Goal: Task Accomplishment & Management: Manage account settings

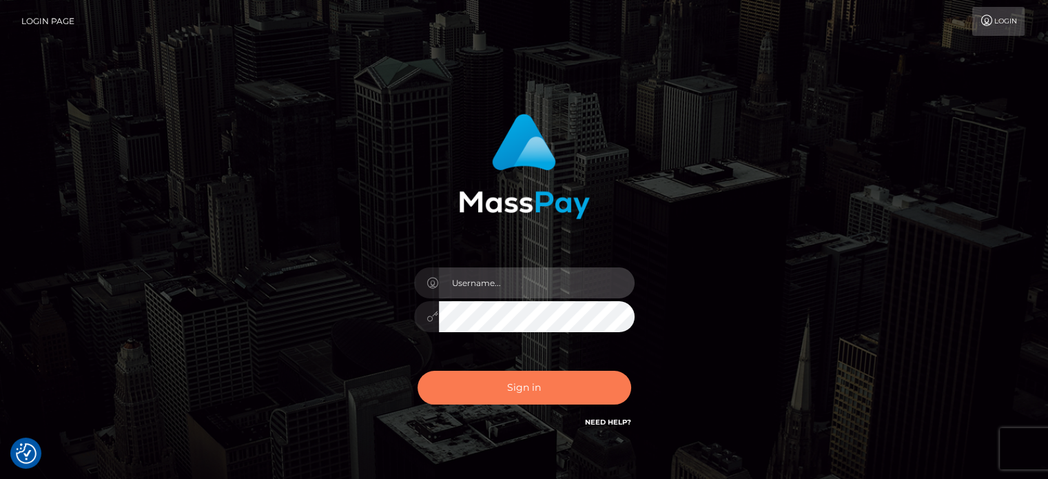
type input "[EMAIL_ADDRESS][DOMAIN_NAME]"
click at [545, 386] on button "Sign in" at bounding box center [525, 388] width 214 height 34
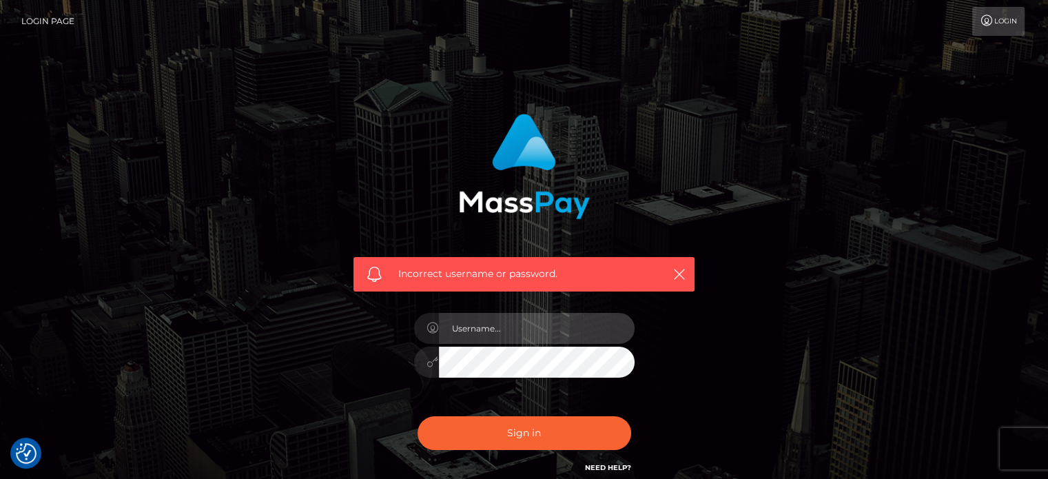
type input "[EMAIL_ADDRESS][DOMAIN_NAME]"
click at [561, 310] on div "[EMAIL_ADDRESS][DOMAIN_NAME]" at bounding box center [524, 355] width 241 height 105
click at [552, 326] on input "[EMAIL_ADDRESS][DOMAIN_NAME]" at bounding box center [537, 328] width 196 height 31
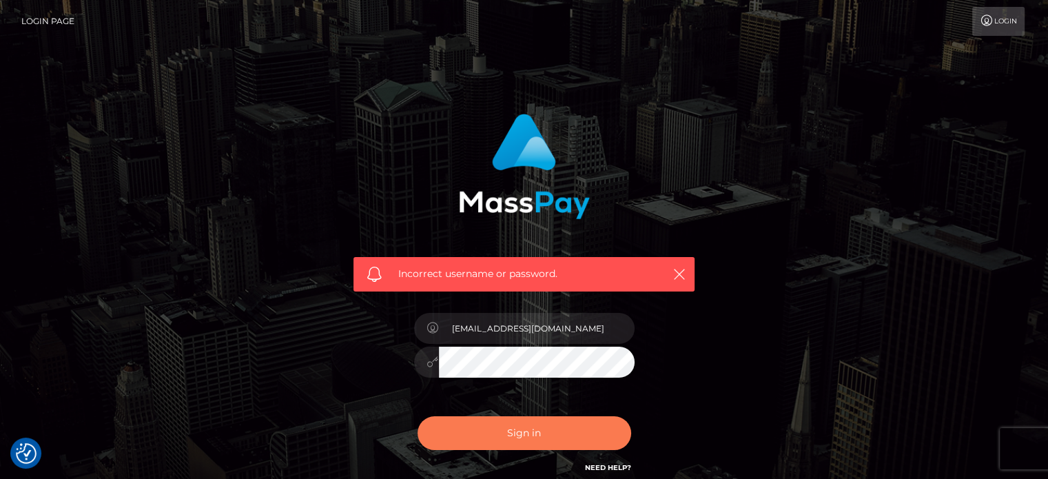
click at [542, 439] on button "Sign in" at bounding box center [525, 433] width 214 height 34
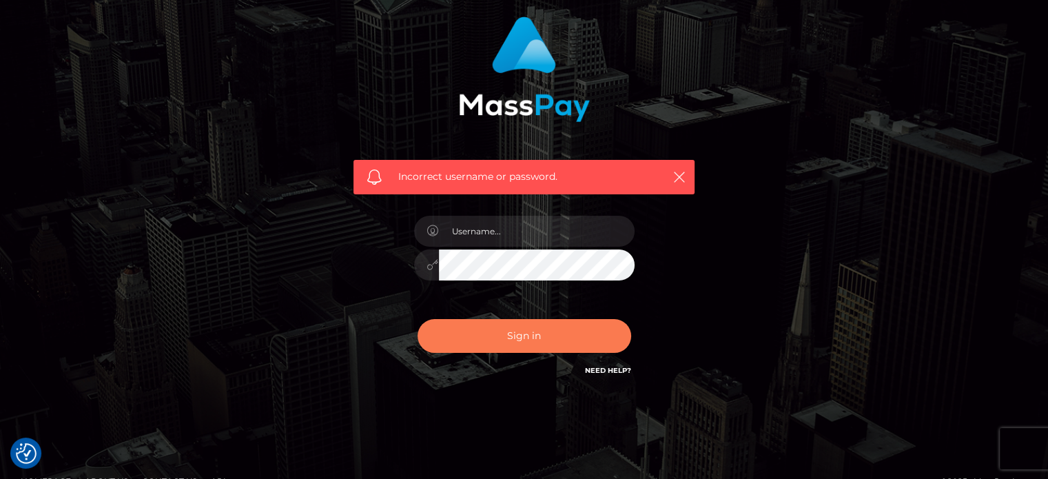
scroll to position [123, 0]
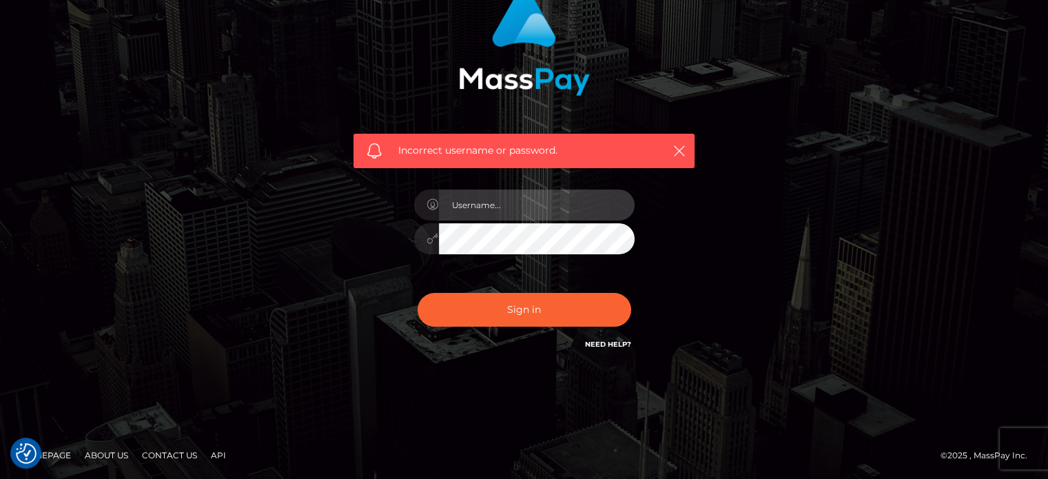
type input "[EMAIL_ADDRESS][DOMAIN_NAME]"
click at [598, 341] on link "Need Help?" at bounding box center [608, 344] width 46 height 9
click at [536, 204] on input "[EMAIL_ADDRESS][DOMAIN_NAME]" at bounding box center [537, 205] width 196 height 31
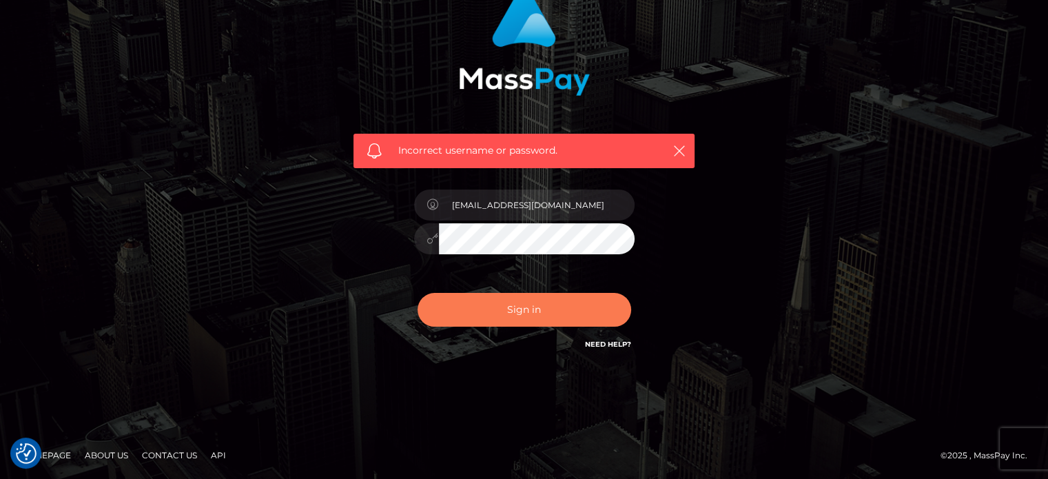
click at [555, 311] on button "Sign in" at bounding box center [525, 310] width 214 height 34
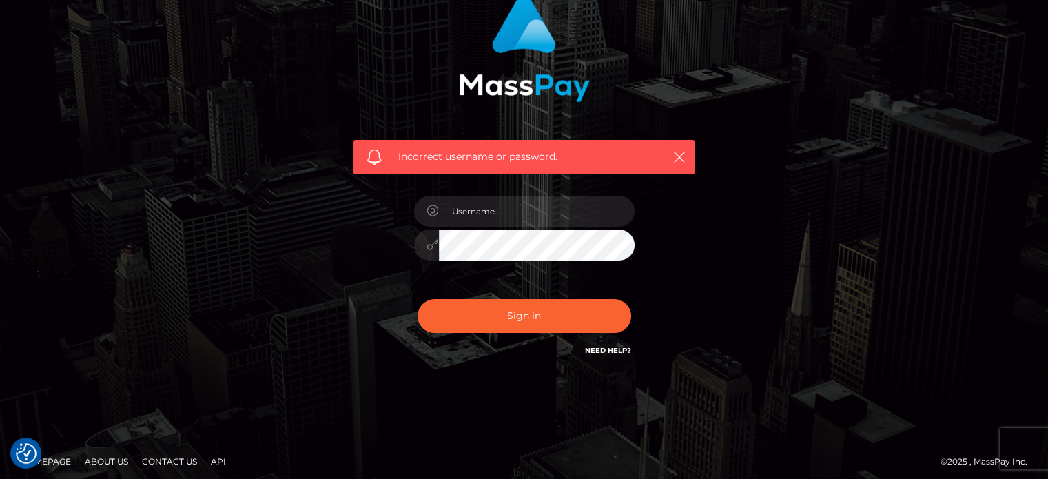
scroll to position [123, 0]
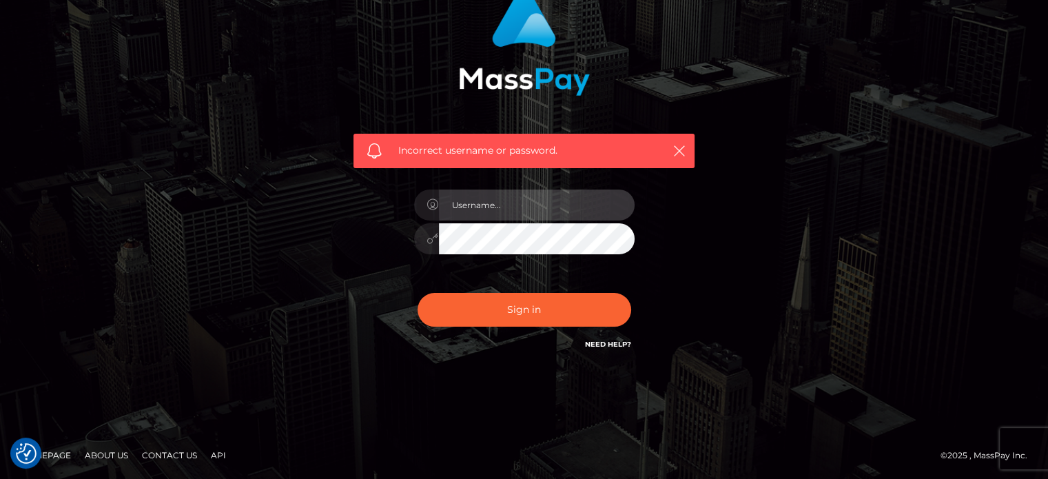
type input "[EMAIL_ADDRESS][DOMAIN_NAME]"
click at [162, 462] on link "Contact Us" at bounding box center [169, 455] width 66 height 21
click at [753, 154] on div "Incorrect username or password. goddesstickle@protonmail.com" at bounding box center [525, 178] width 786 height 396
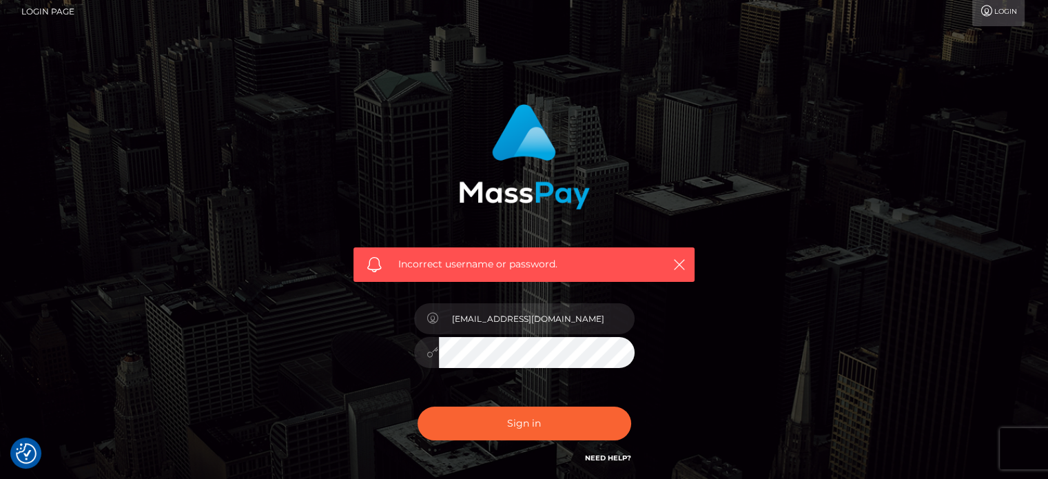
scroll to position [0, 0]
